Goal: Participate in discussion

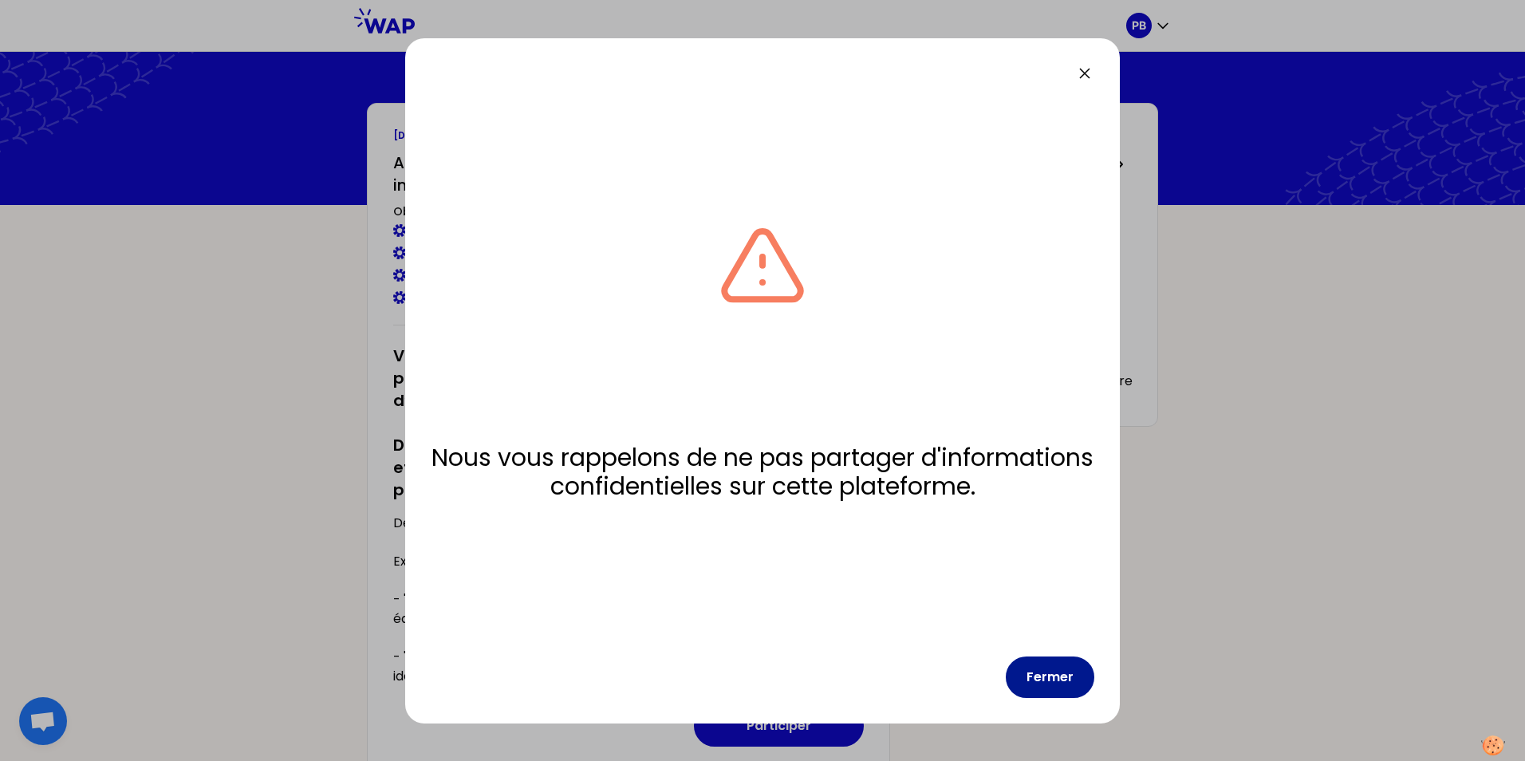
click at [1071, 692] on button "Fermer" at bounding box center [1050, 677] width 89 height 41
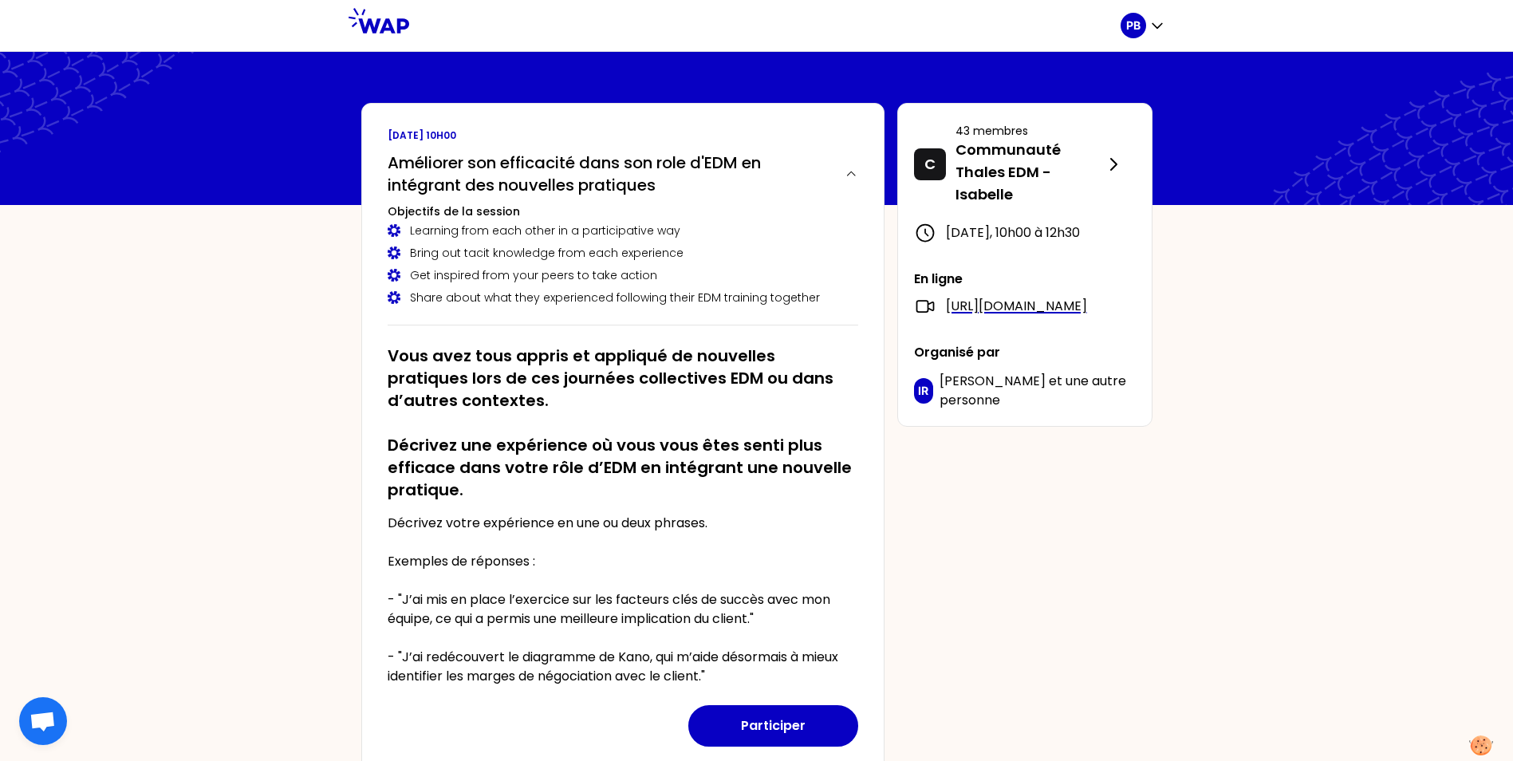
click at [819, 723] on button "Participer" at bounding box center [773, 725] width 170 height 41
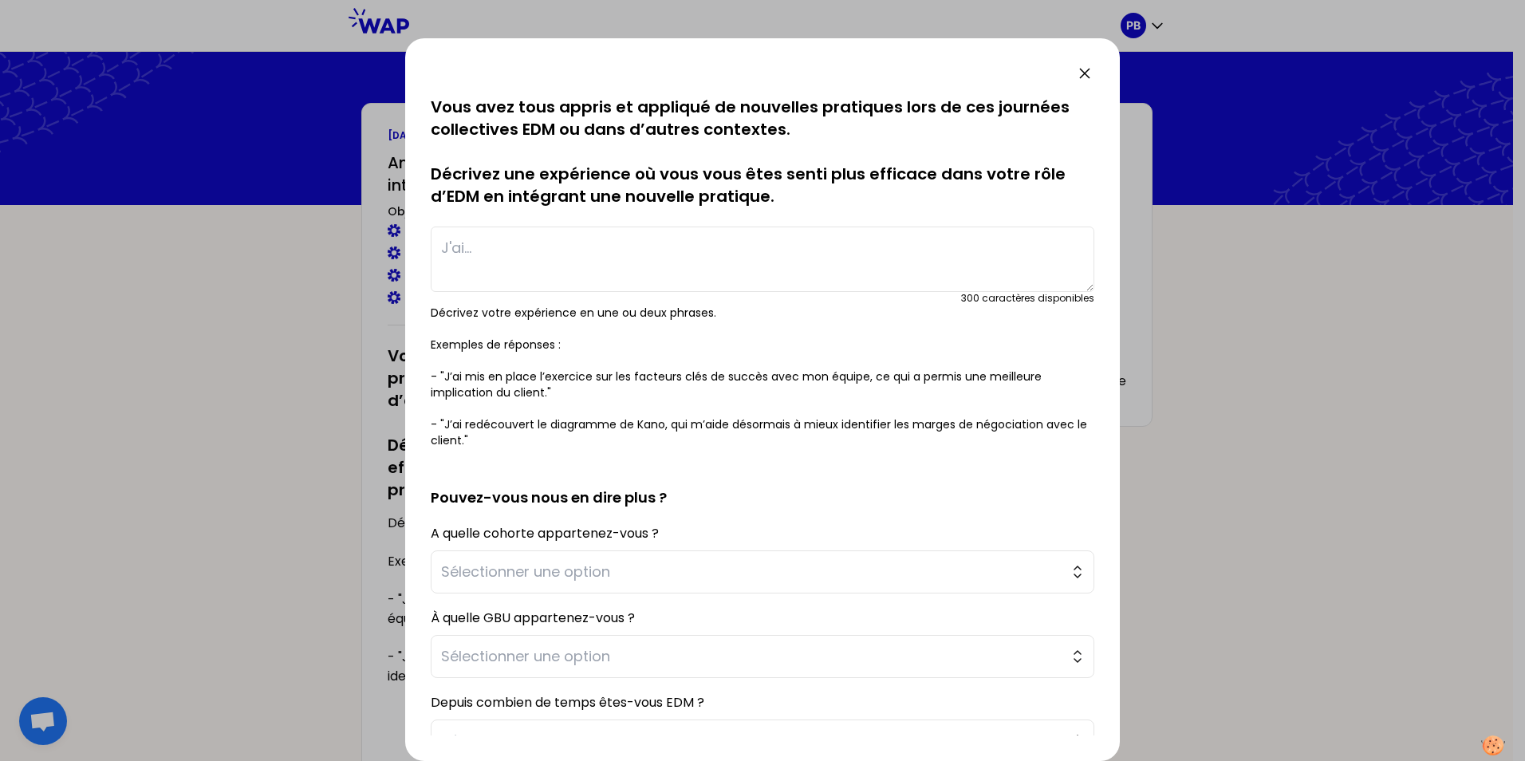
click at [551, 256] on textarea at bounding box center [763, 259] width 664 height 65
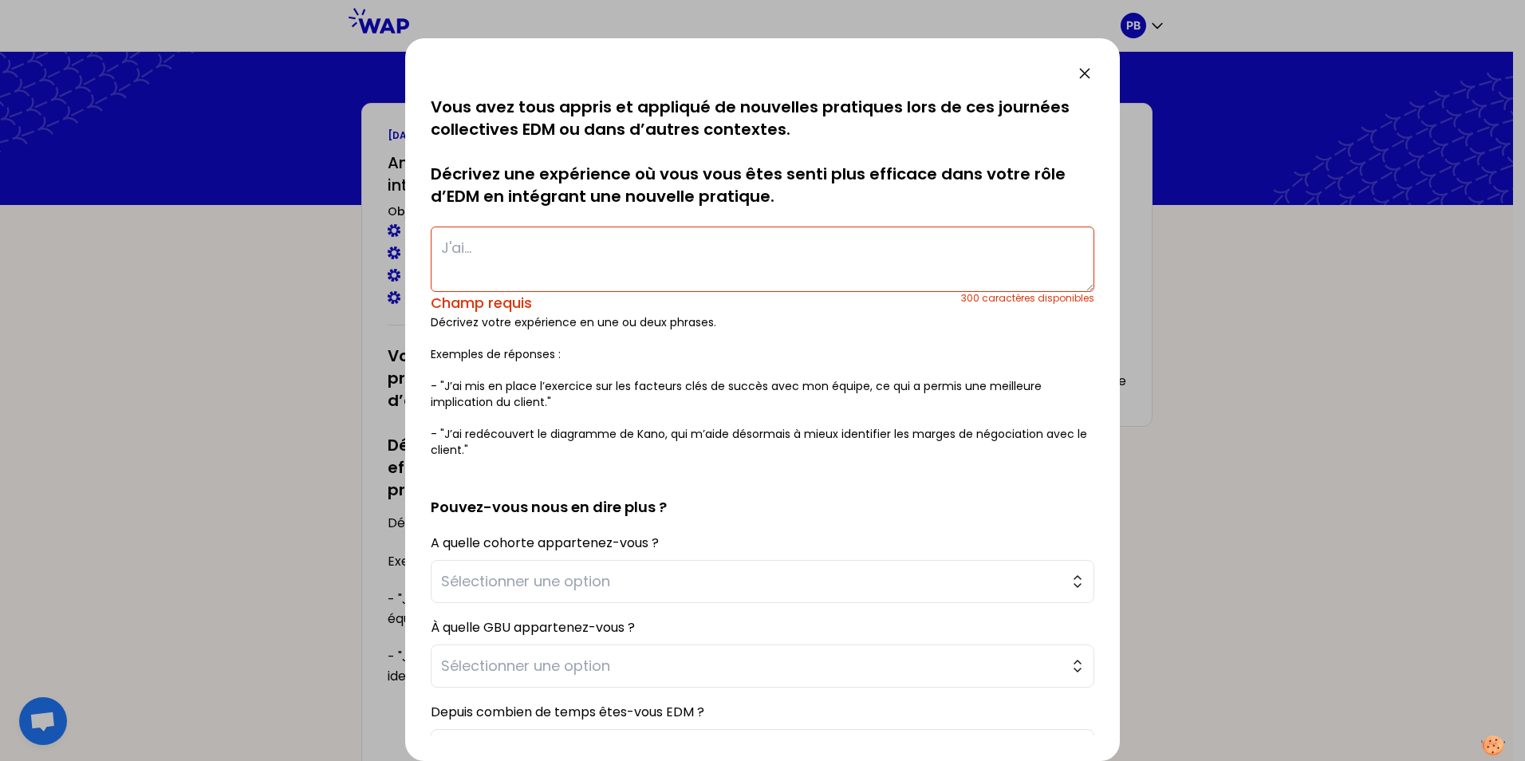
click at [508, 266] on textarea at bounding box center [763, 259] width 664 height 65
click at [506, 261] on textarea at bounding box center [763, 259] width 664 height 65
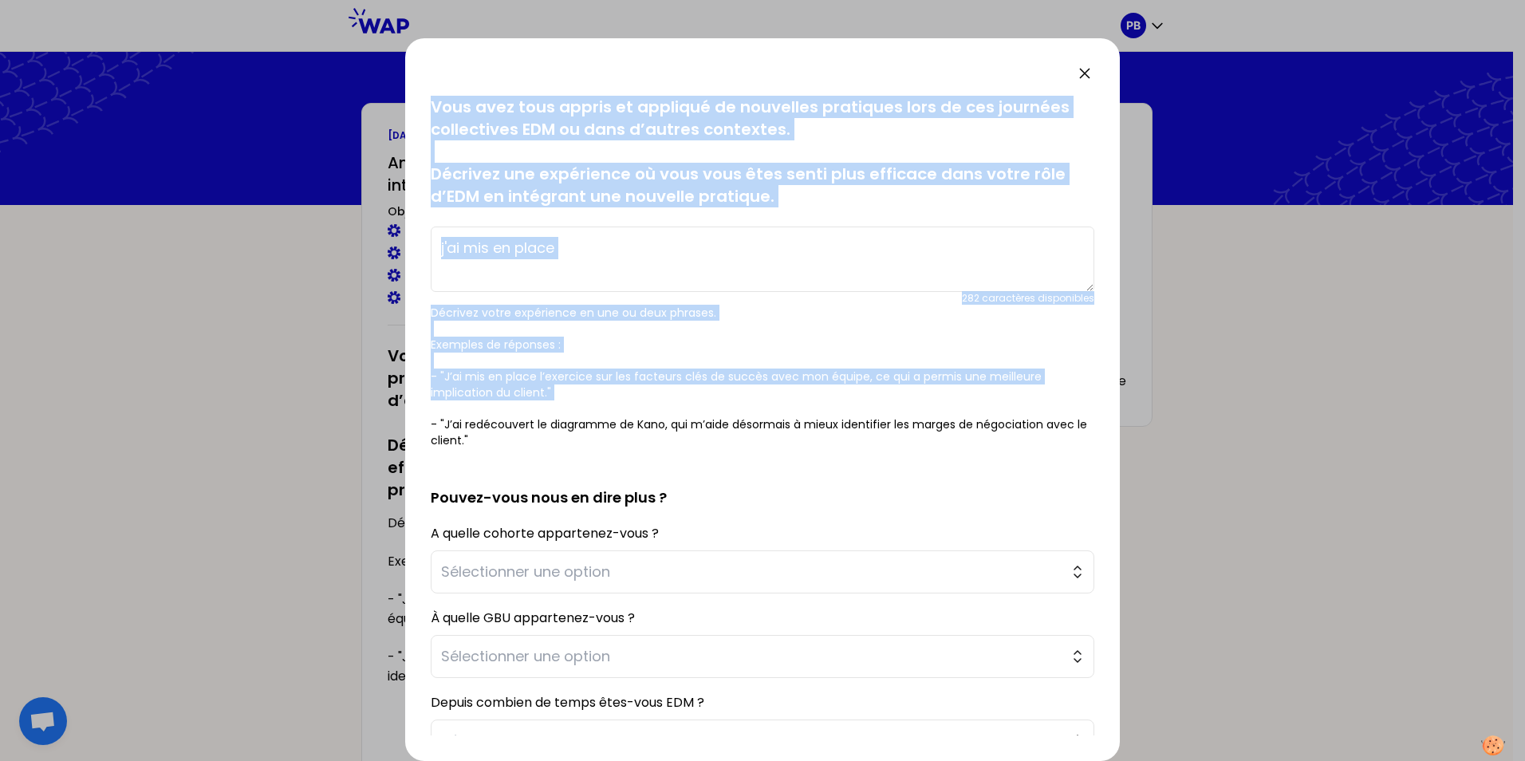
drag, startPoint x: 559, startPoint y: 47, endPoint x: 1071, endPoint y: 337, distance: 587.6
click at [1071, 337] on div "sauvegardé Vous avez tous appris et appliqué de nouvelles pratiques lors de ces…" at bounding box center [762, 399] width 715 height 723
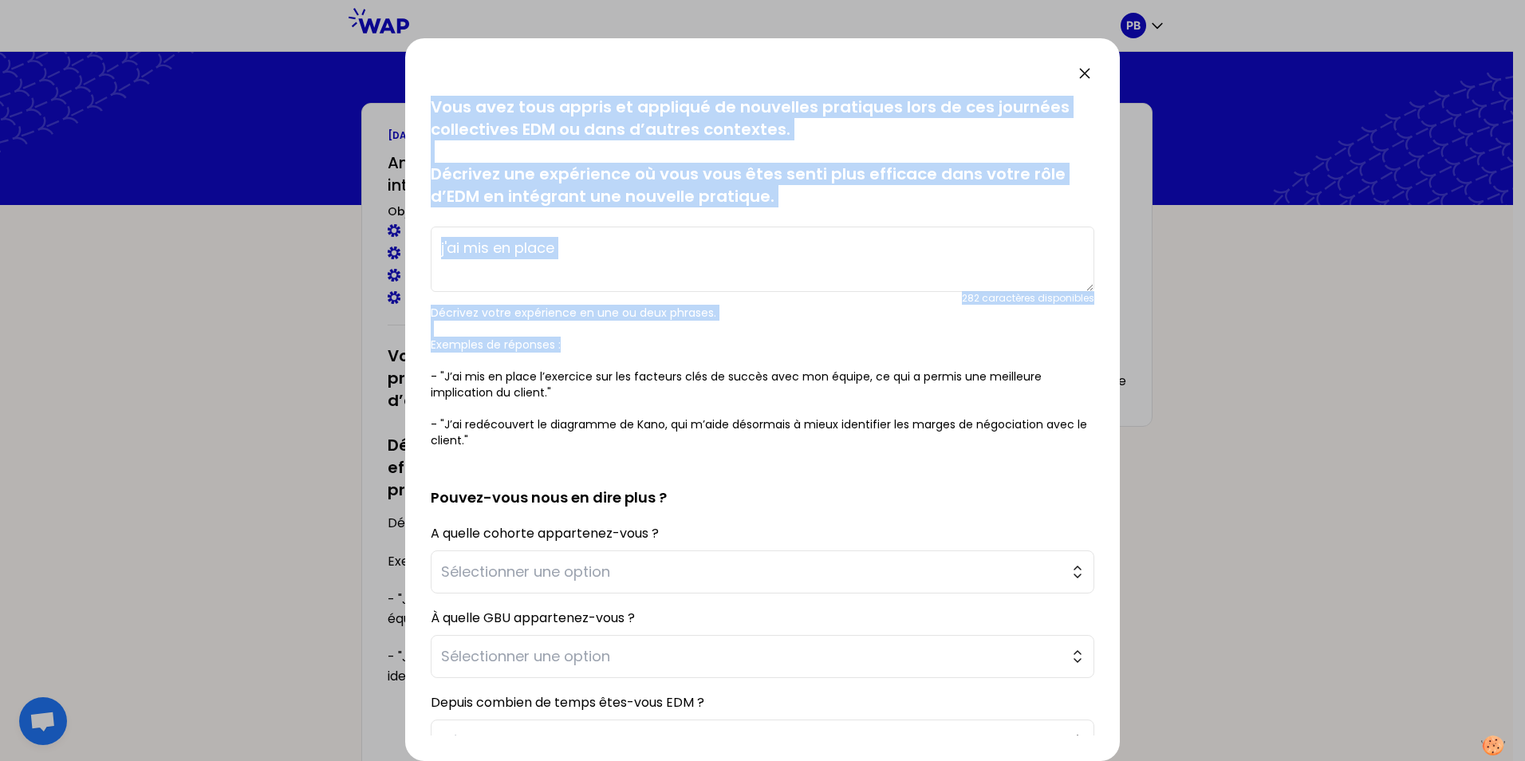
click at [576, 266] on textarea "j'ai mis en place" at bounding box center [763, 259] width 664 height 65
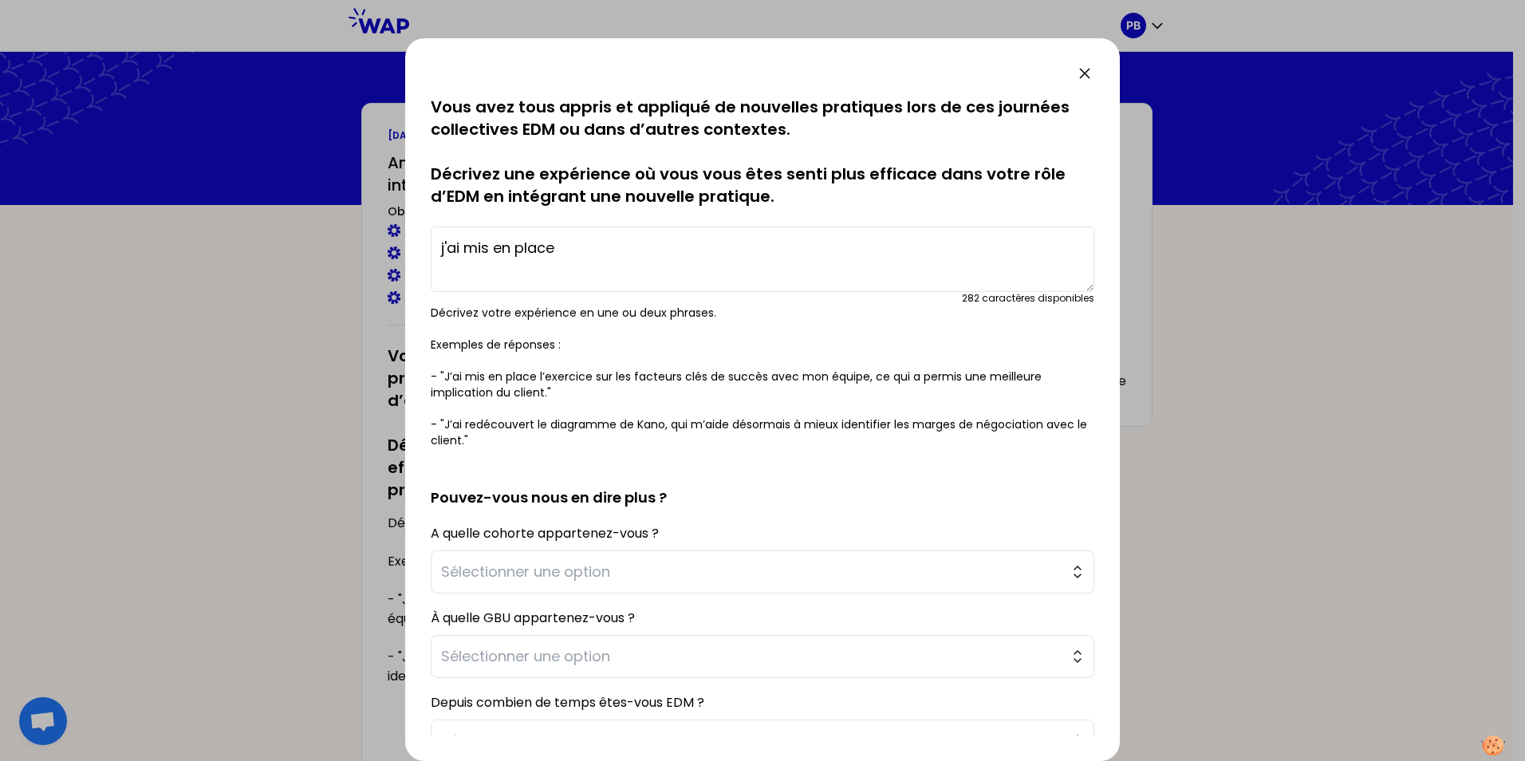
click at [582, 246] on textarea "j'ai mis en place" at bounding box center [763, 259] width 664 height 65
drag, startPoint x: 824, startPoint y: 249, endPoint x: 854, endPoint y: 246, distance: 30.4
click at [854, 246] on textarea "j'ai mis en place le mangement visuel en simplifiant dans mes slides de présent…" at bounding box center [763, 259] width 664 height 65
click at [871, 270] on textarea "j'ai mis en place le mangement visuel en simplifiant mes slides de présentation…" at bounding box center [763, 259] width 664 height 65
drag, startPoint x: 729, startPoint y: 241, endPoint x: 812, endPoint y: 250, distance: 83.5
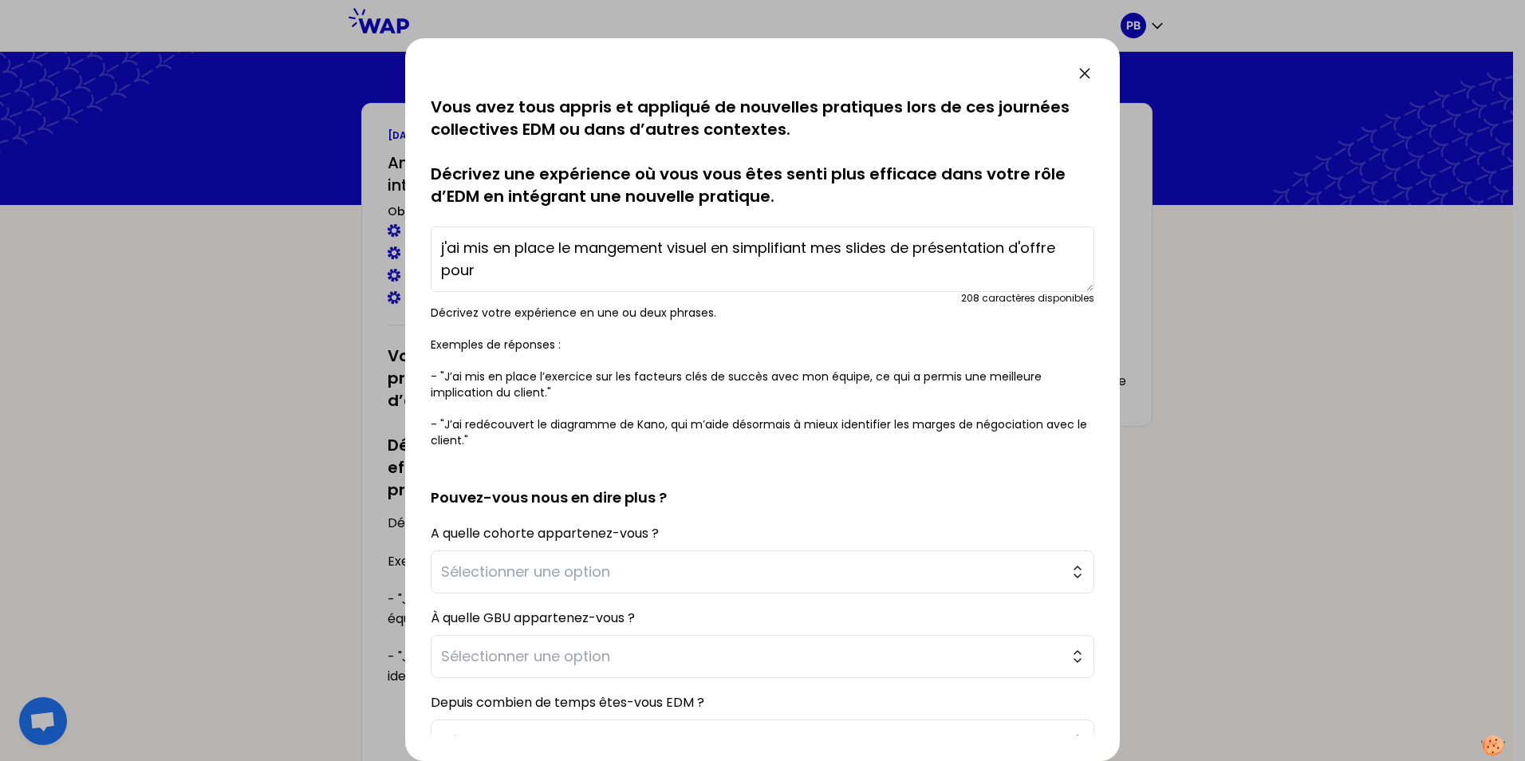
click at [812, 250] on textarea "j'ai mis en place le mangement visuel en simplifiant mes slides de présentation…" at bounding box center [763, 259] width 664 height 65
click at [1004, 251] on textarea "j'ai mis en place le mangement visuel sur mes slides de présentation d'offre po…" at bounding box center [763, 259] width 664 height 65
click at [1028, 254] on textarea "j'ai mis en place le mangement visuel sur mes slides de présentation d'offre po…" at bounding box center [763, 259] width 664 height 65
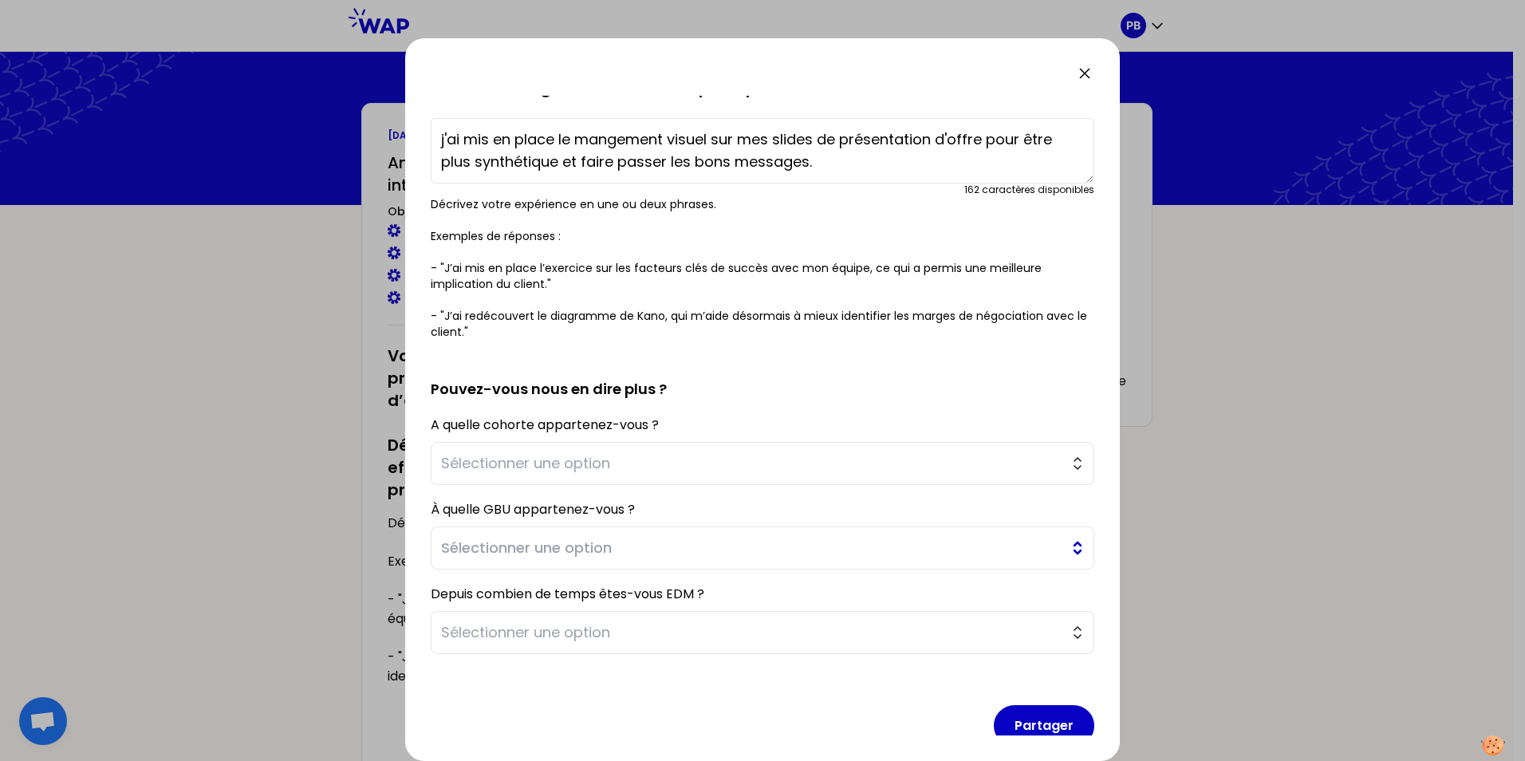
scroll to position [132, 0]
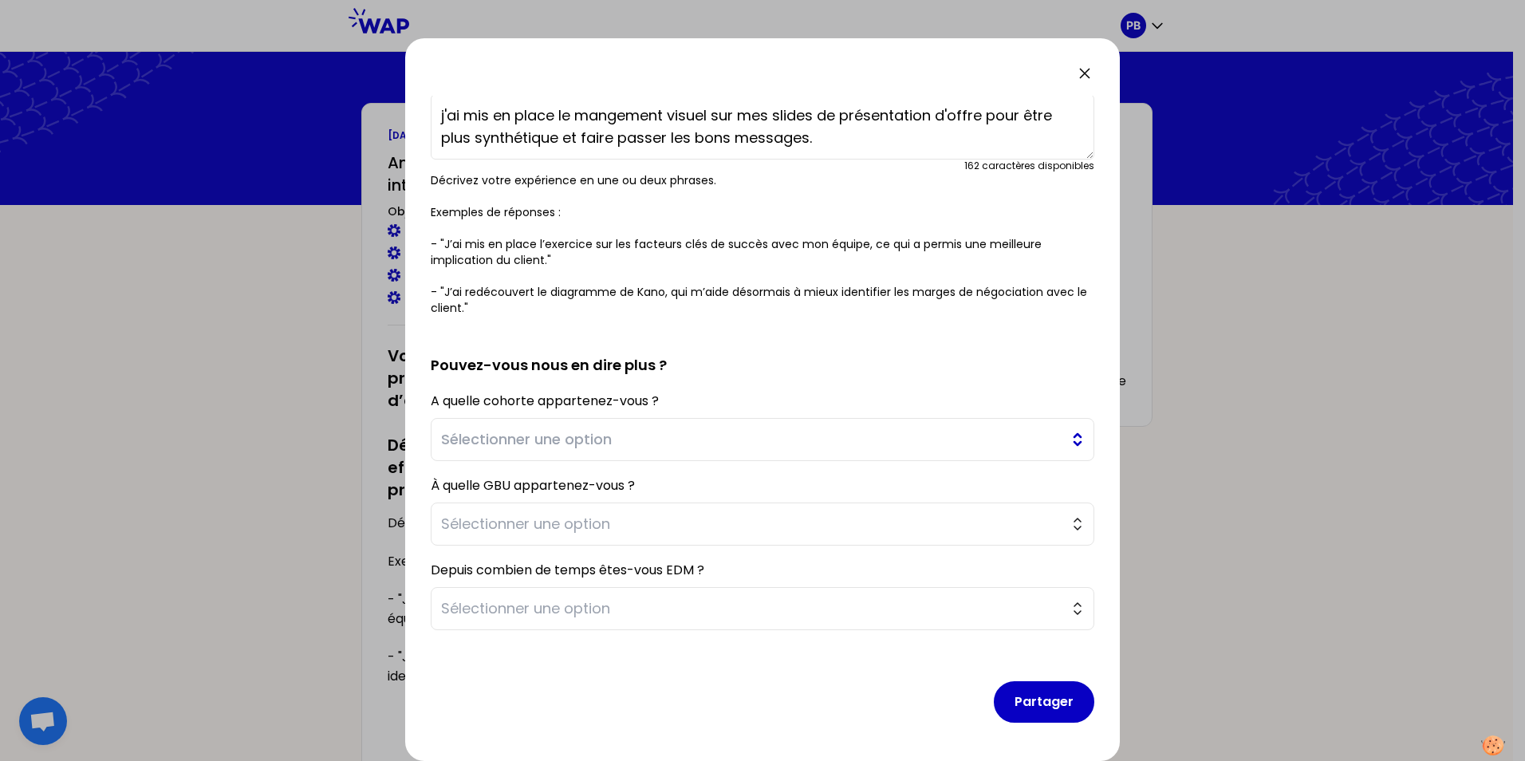
type textarea "j'ai mis en place le mangement visuel sur mes slides de présentation d'offre po…"
click at [664, 444] on span "Sélectionner une option" at bounding box center [751, 439] width 621 height 22
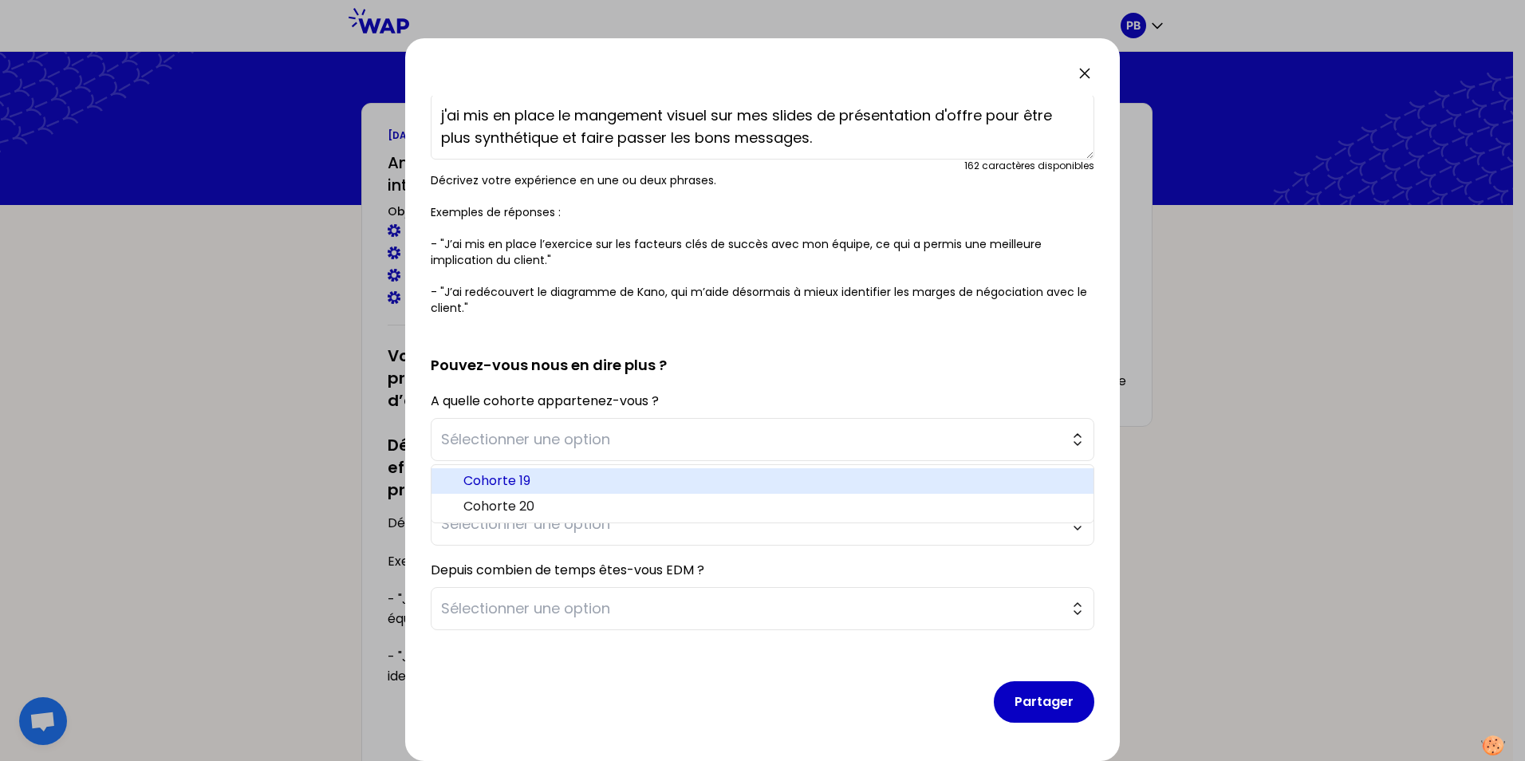
click at [558, 487] on span "Cohorte 19" at bounding box center [771, 480] width 617 height 19
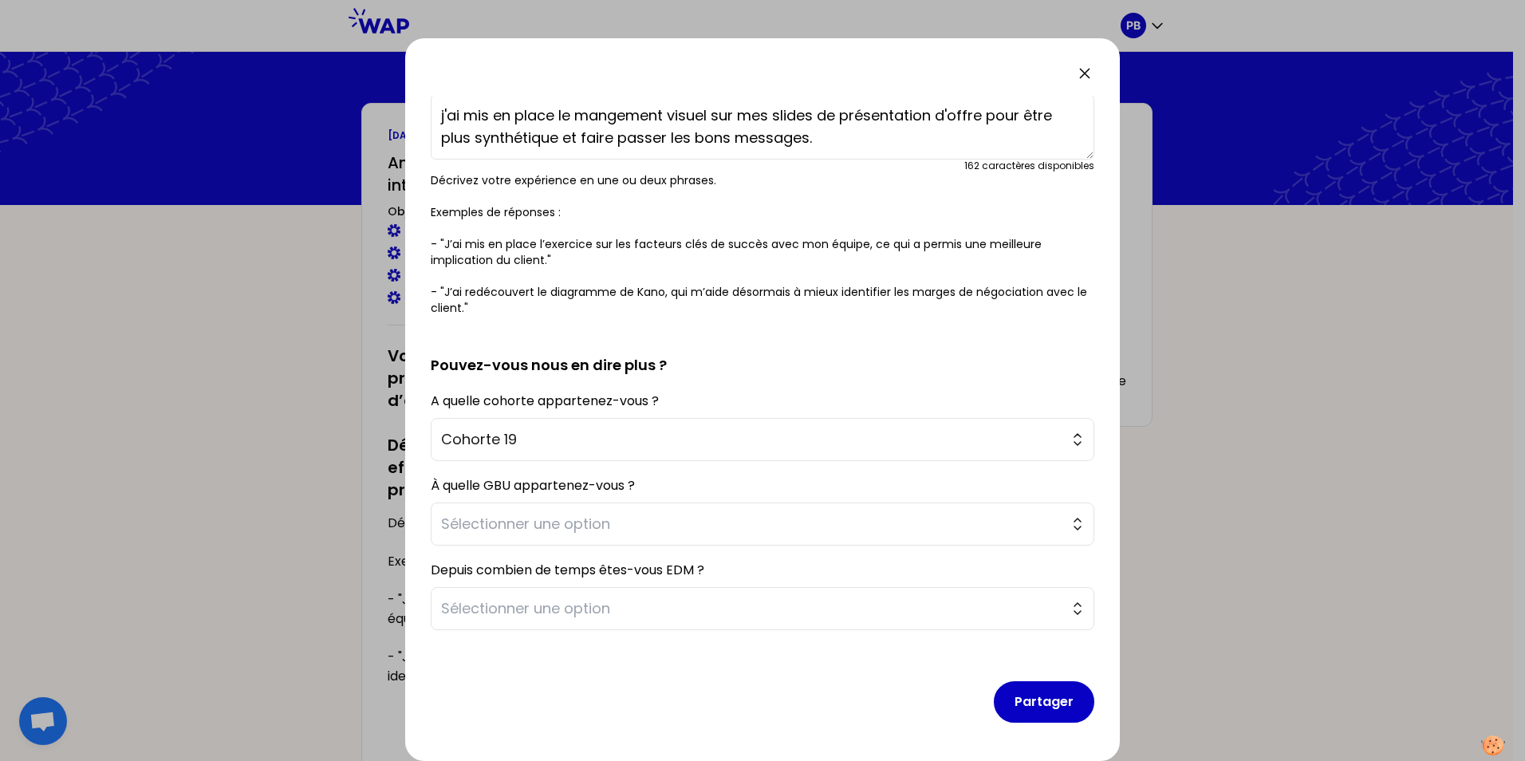
click at [561, 498] on div "À quelle GBU appartenez-vous ? Sélectionner une option" at bounding box center [763, 510] width 664 height 72
drag, startPoint x: 572, startPoint y: 519, endPoint x: 577, endPoint y: 526, distance: 8.6
click at [574, 520] on span "Sélectionner une option" at bounding box center [751, 524] width 621 height 22
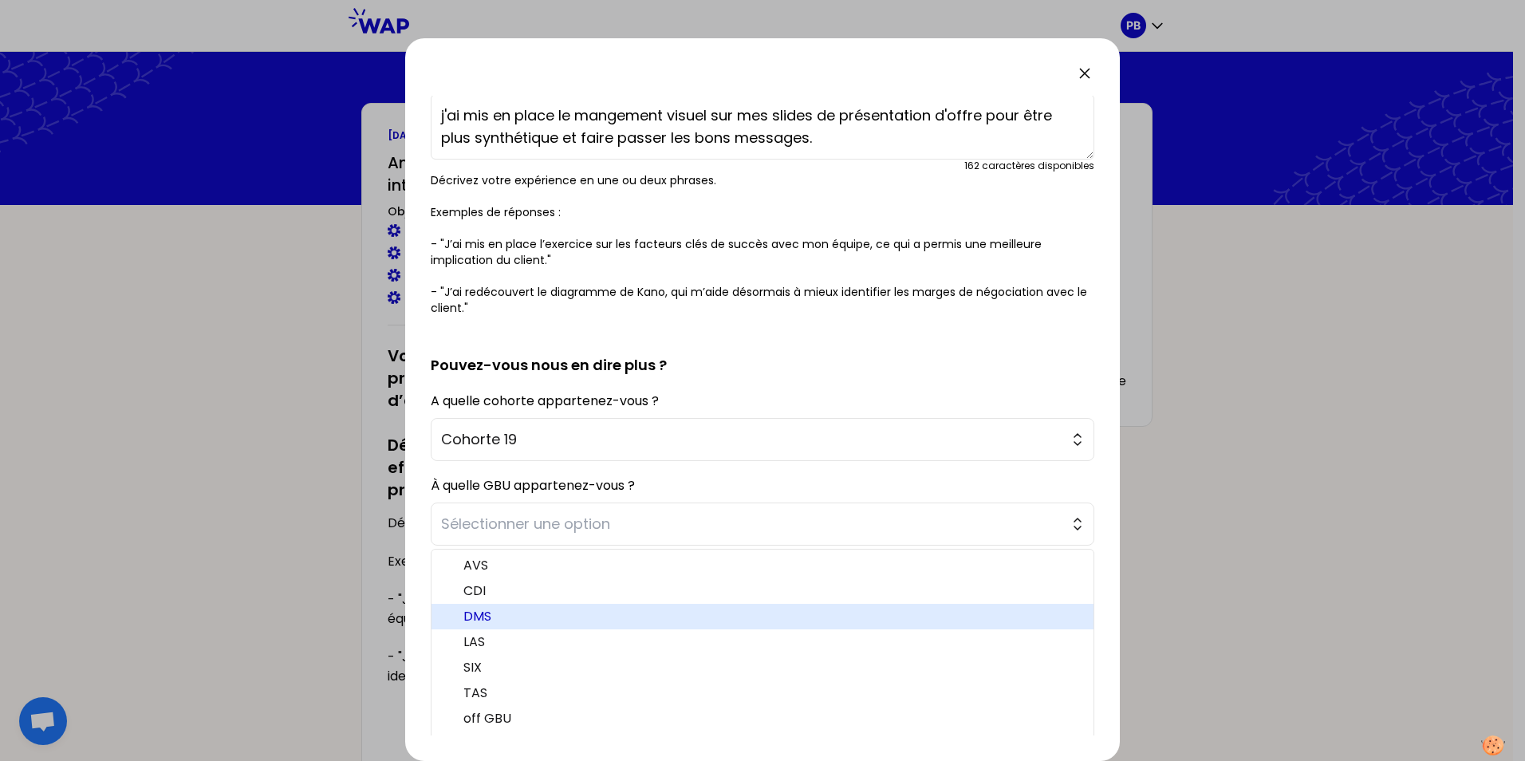
click at [548, 617] on span "DMS" at bounding box center [771, 616] width 617 height 19
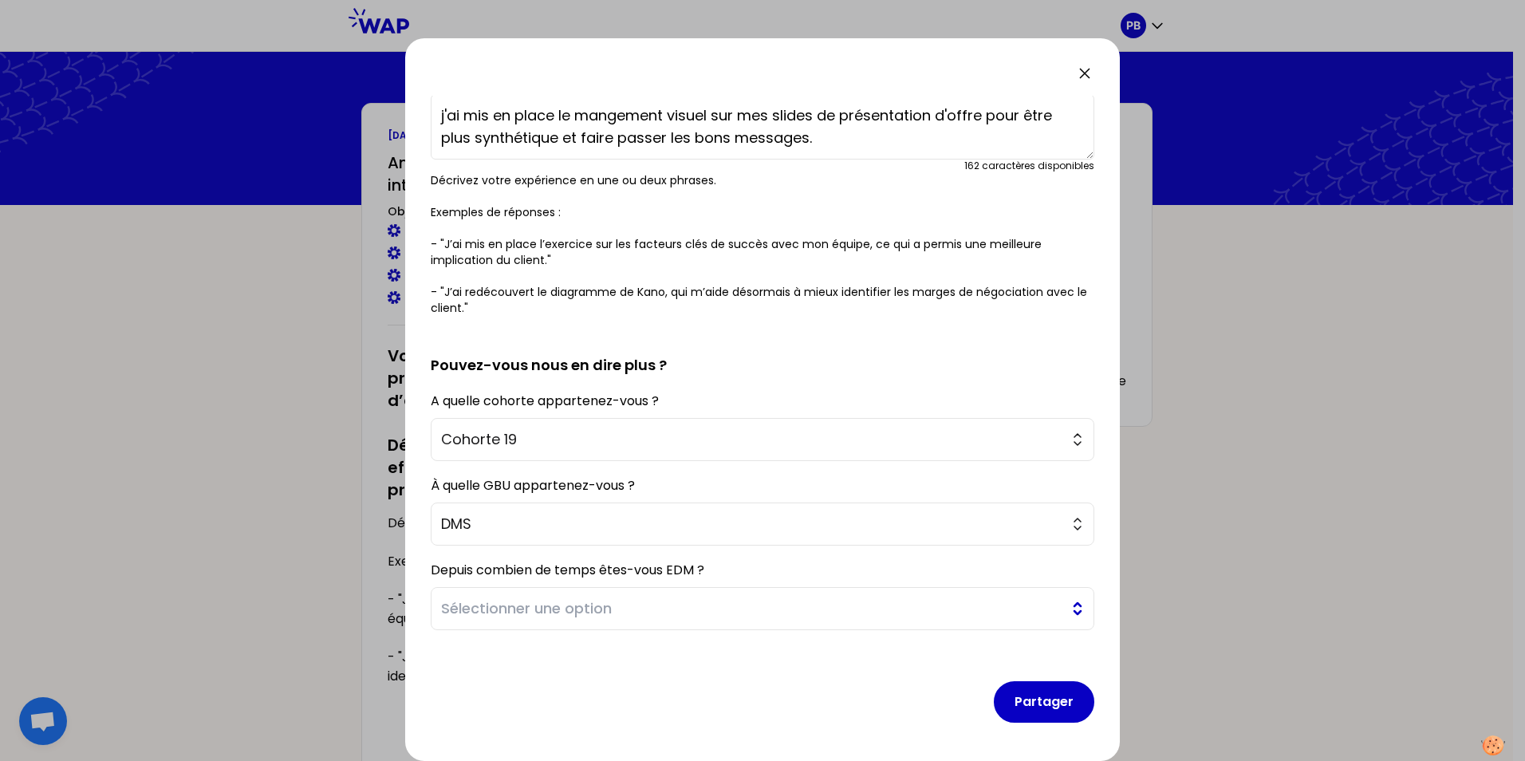
click at [551, 609] on span "Sélectionner une option" at bounding box center [751, 608] width 621 height 22
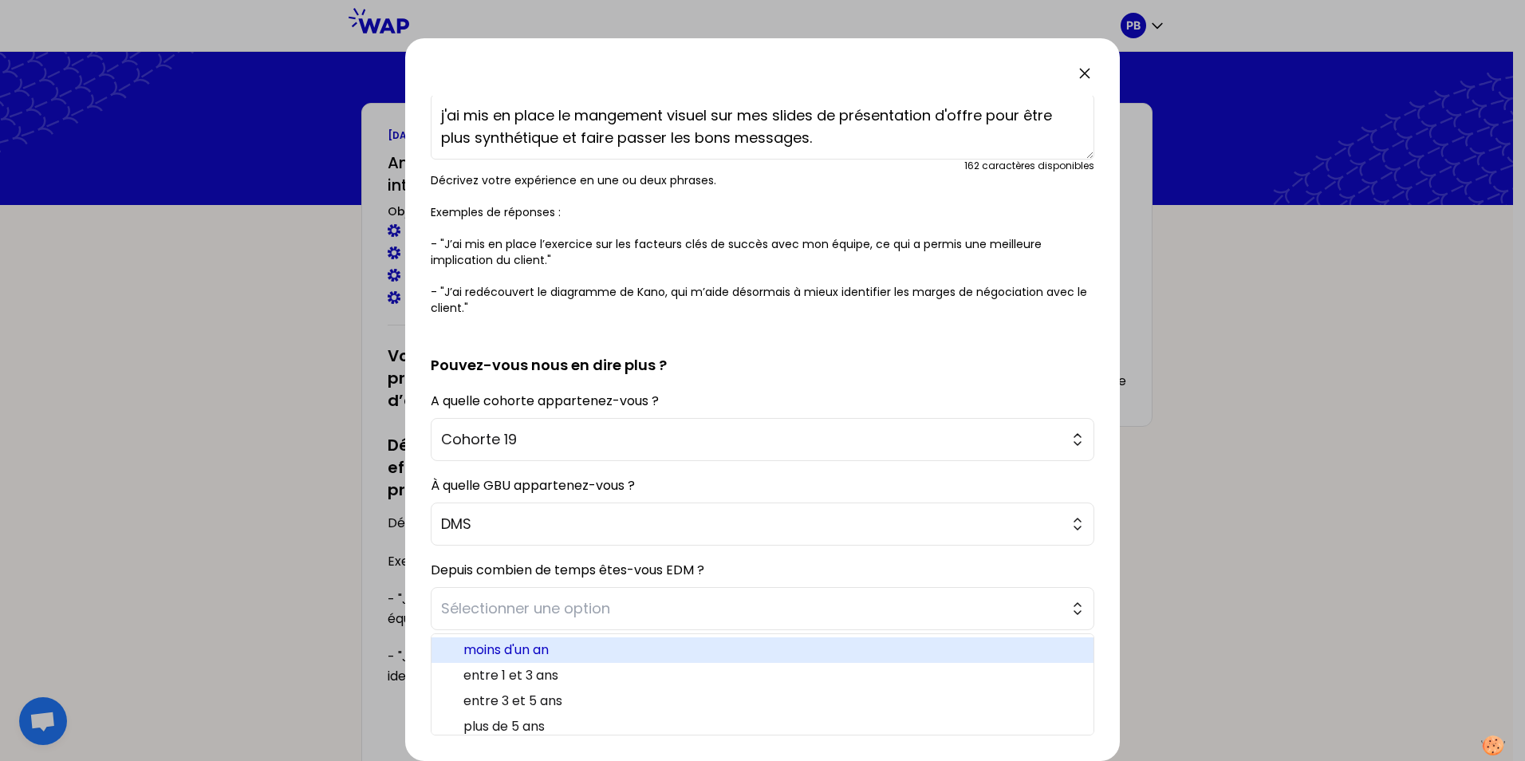
click at [578, 643] on span "moins d'un an" at bounding box center [771, 650] width 617 height 19
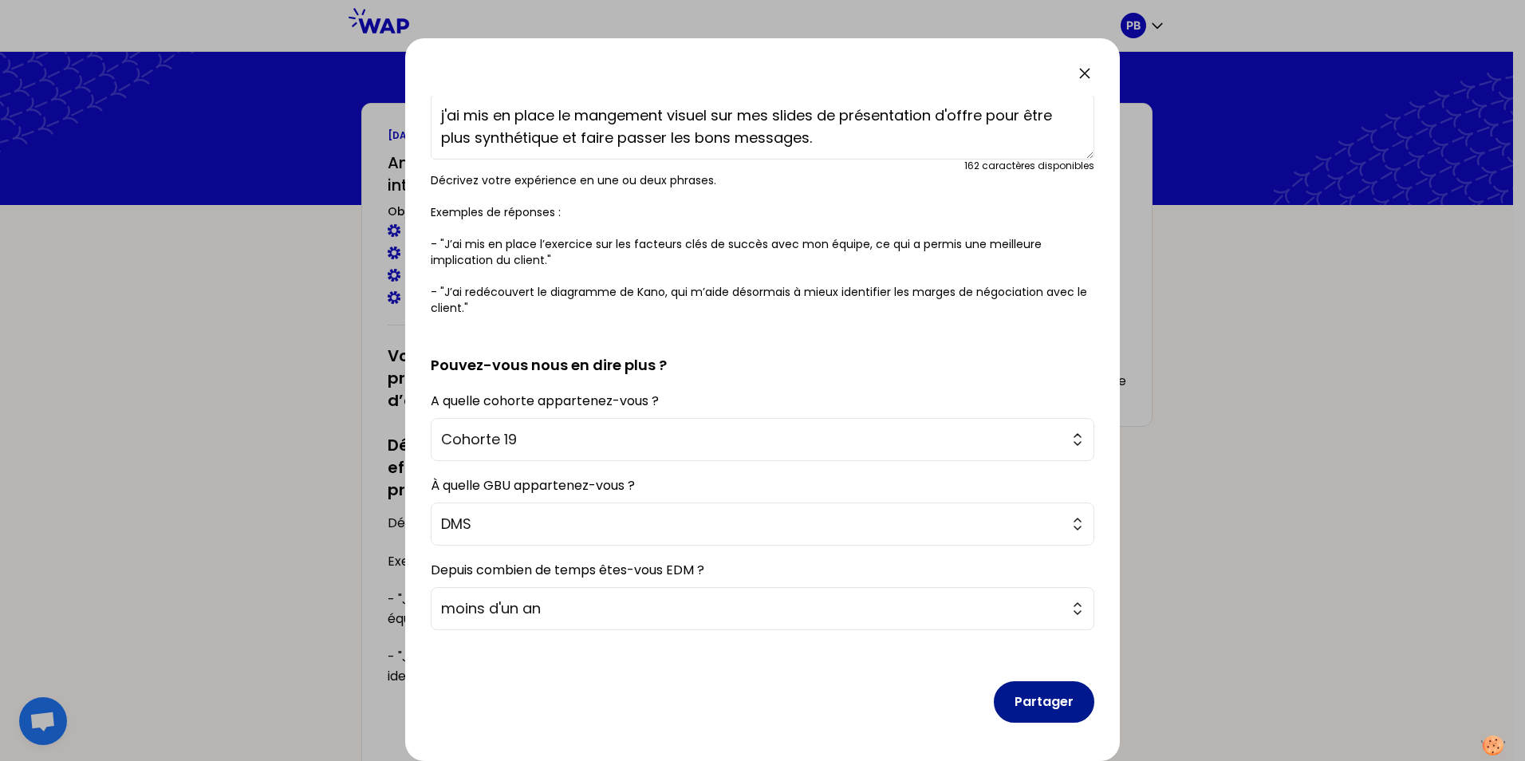
click at [1033, 696] on button "Partager" at bounding box center [1044, 701] width 101 height 41
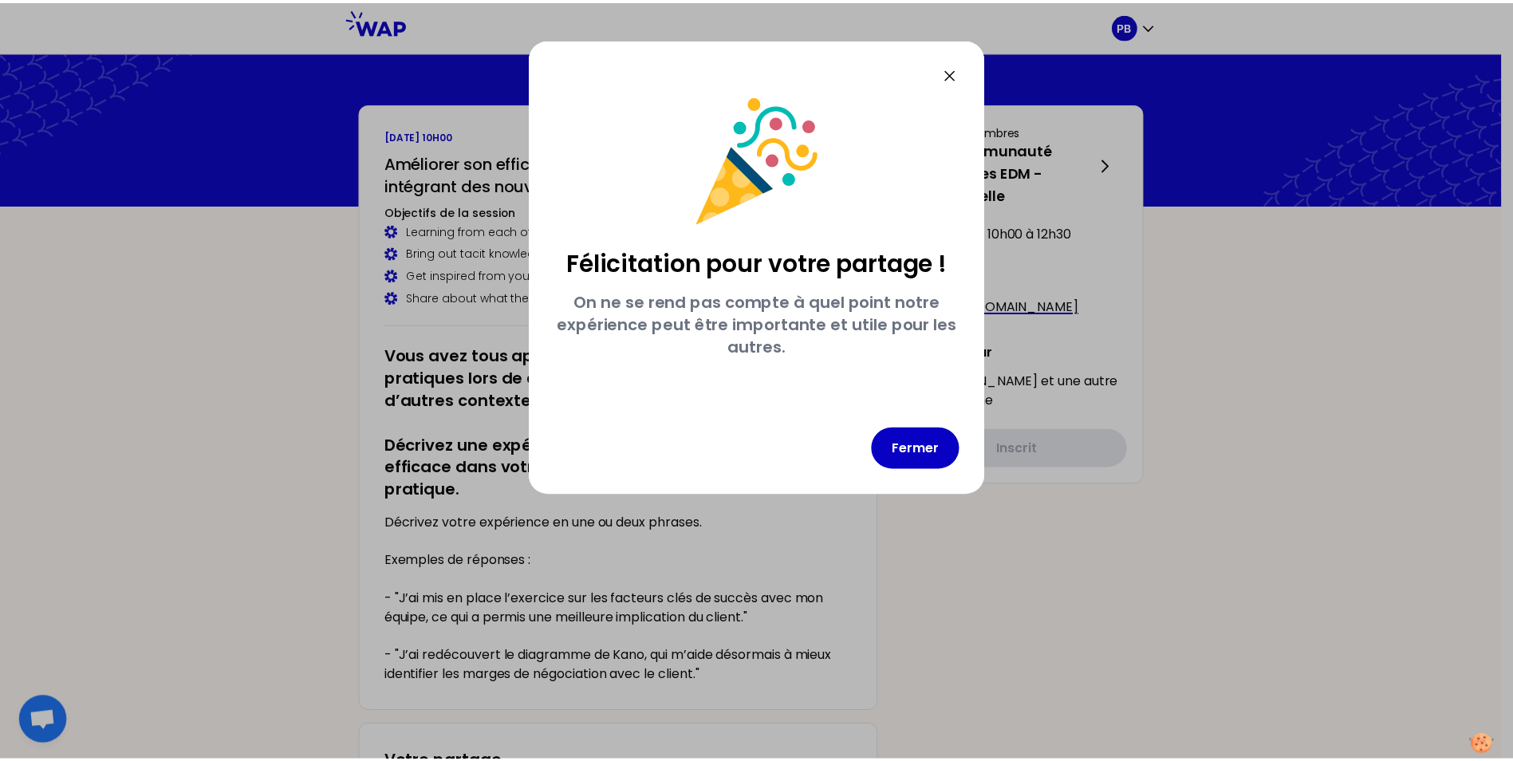
scroll to position [0, 0]
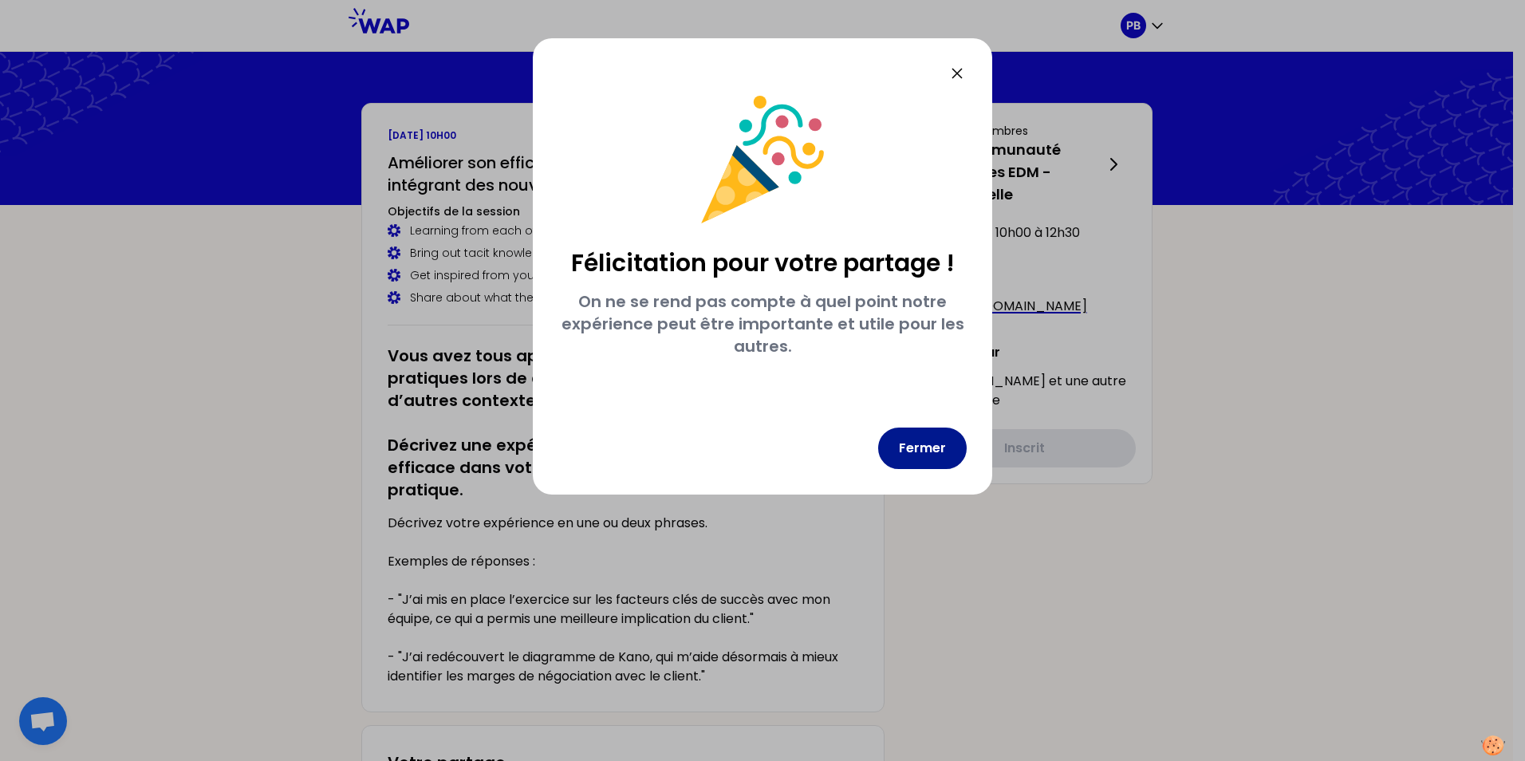
click at [915, 451] on button "Fermer" at bounding box center [922, 448] width 89 height 41
